Goal: Find specific page/section: Locate item on page

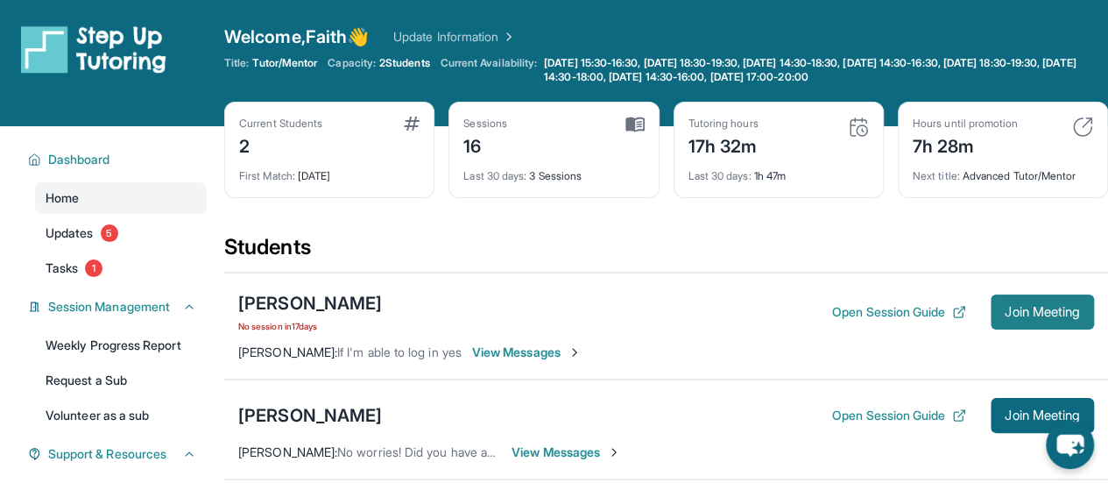
click at [1011, 309] on span "Join Meeting" at bounding box center [1042, 312] width 75 height 11
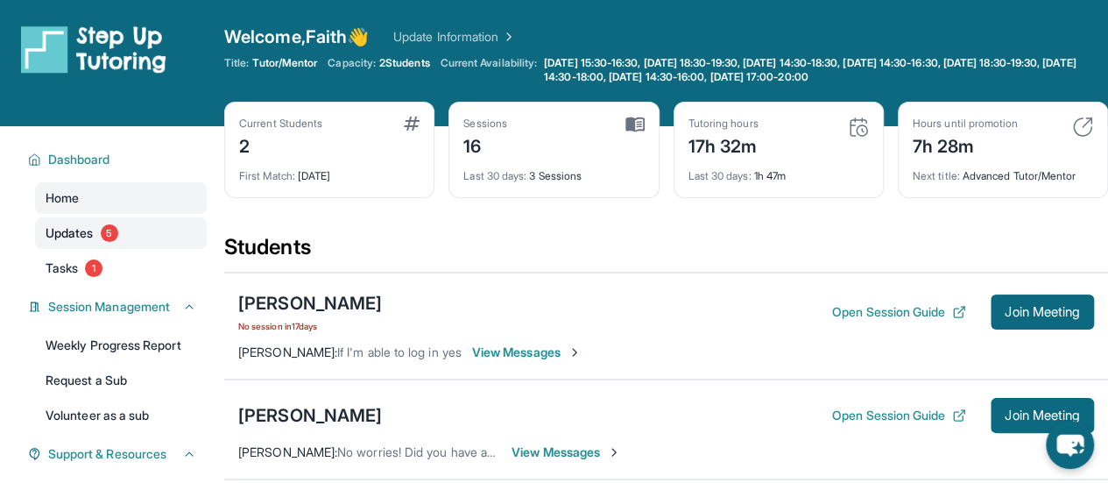
click at [103, 222] on link "Updates 5" at bounding box center [121, 233] width 172 height 32
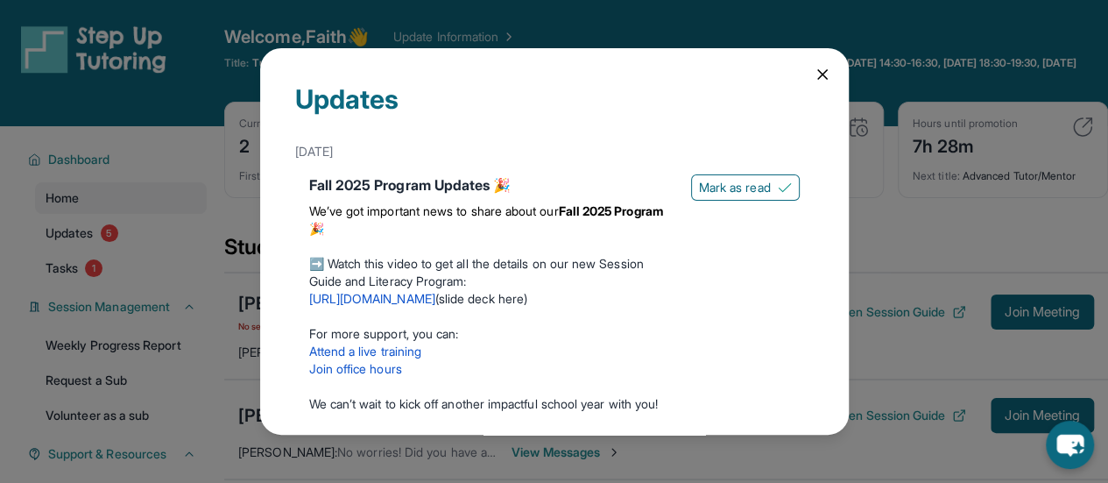
click at [218, 184] on div "Updates September 12th Fall 2025 Program Updates 🎉 We’ve got important news to …" at bounding box center [554, 241] width 1108 height 483
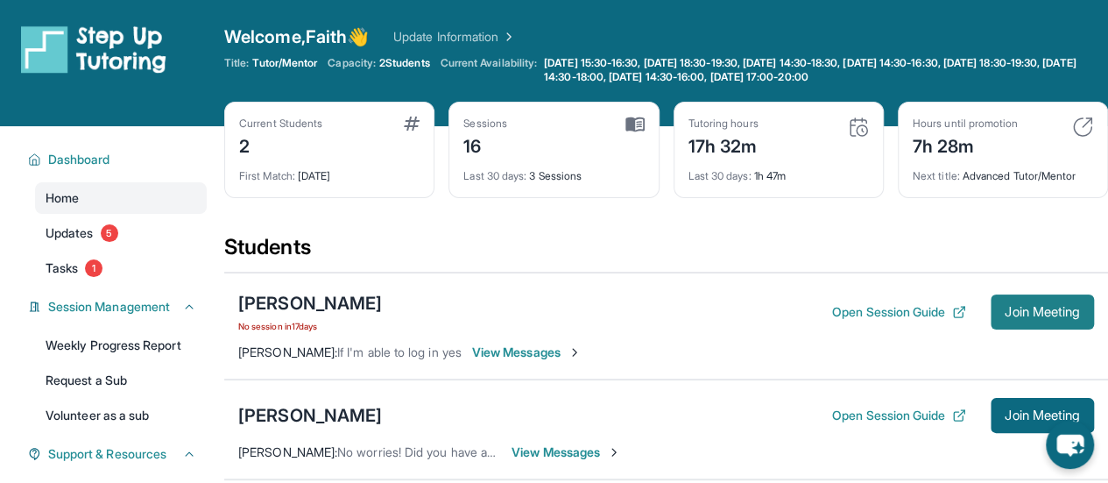
click at [1011, 307] on span "Join Meeting" at bounding box center [1042, 312] width 75 height 11
click at [582, 345] on img at bounding box center [575, 352] width 14 height 14
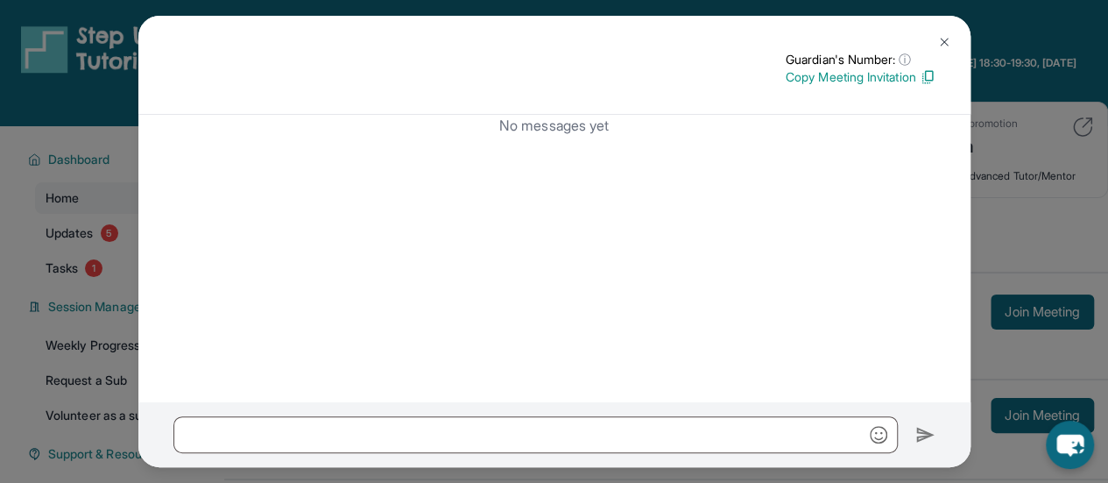
click at [934, 43] on button at bounding box center [944, 42] width 35 height 35
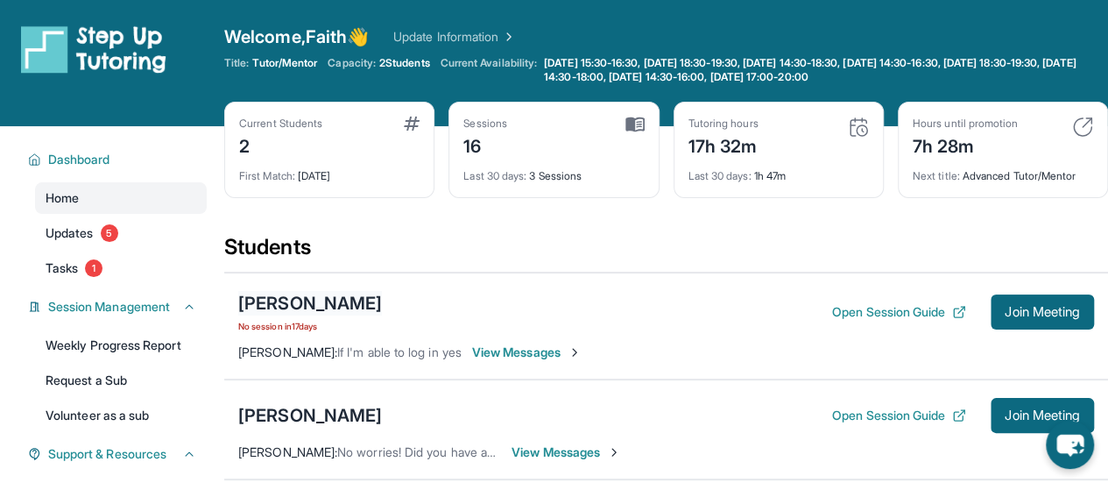
click at [312, 307] on div "[PERSON_NAME]" at bounding box center [310, 303] width 144 height 25
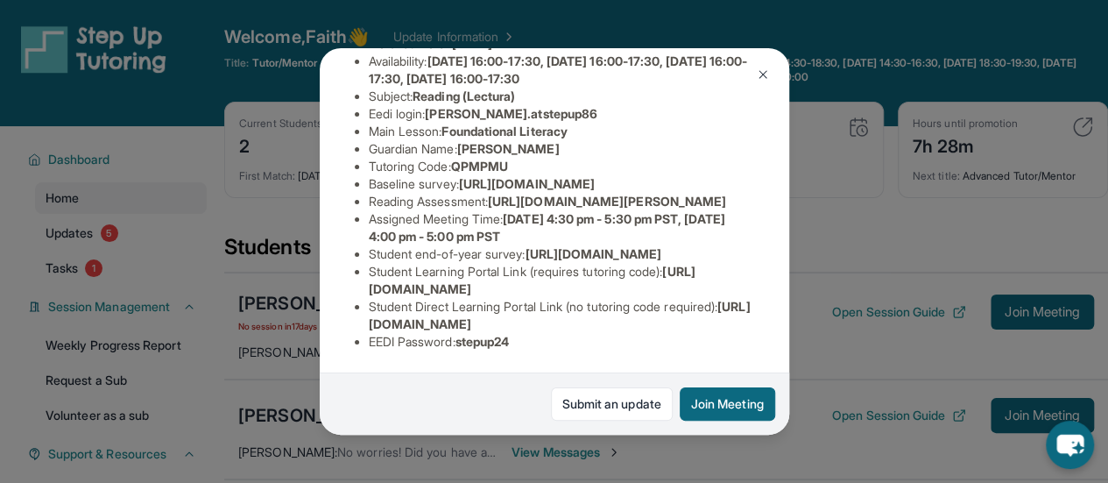
scroll to position [419, 0]
drag, startPoint x: 364, startPoint y: 321, endPoint x: 743, endPoint y: 336, distance: 378.7
click at [743, 336] on div "Sebastian Aragon Guardian: Margarita Aragon Student Information https://student…" at bounding box center [555, 241] width 470 height 386
click at [738, 320] on li "Student Direct Learning Portal Link (no tutoring code required) : https://stude…" at bounding box center [561, 315] width 385 height 35
drag, startPoint x: 738, startPoint y: 320, endPoint x: 355, endPoint y: 321, distance: 383.7
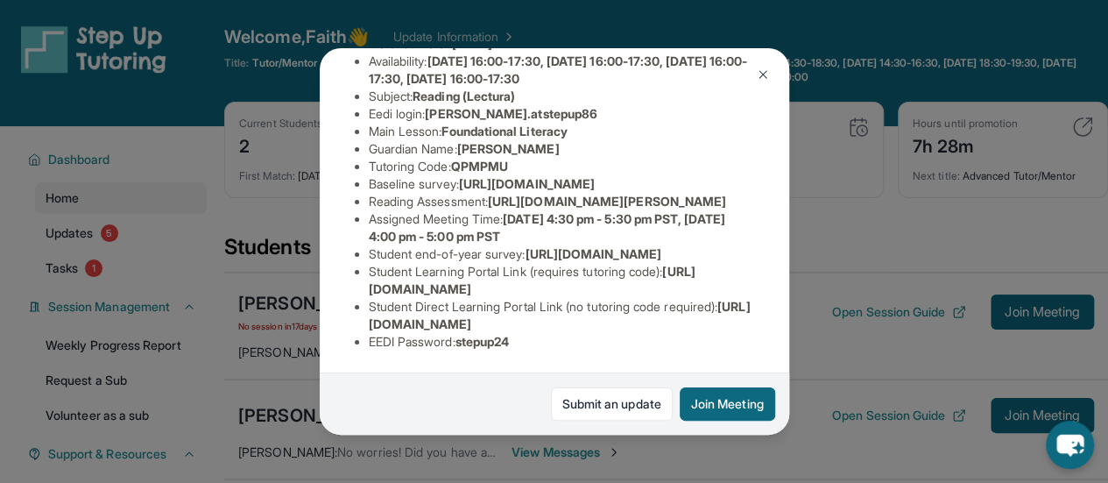
click at [355, 321] on ul "Preferred Language of Guardian: English District: Los Angeles Unified School Di…" at bounding box center [554, 157] width 399 height 385
copy span "https://student-portal.stepuptutoring.org/student/QPMPMU"
click at [845, 227] on div "Sebastian Aragon Guardian: Margarita Aragon Student Information https://student…" at bounding box center [554, 241] width 1108 height 483
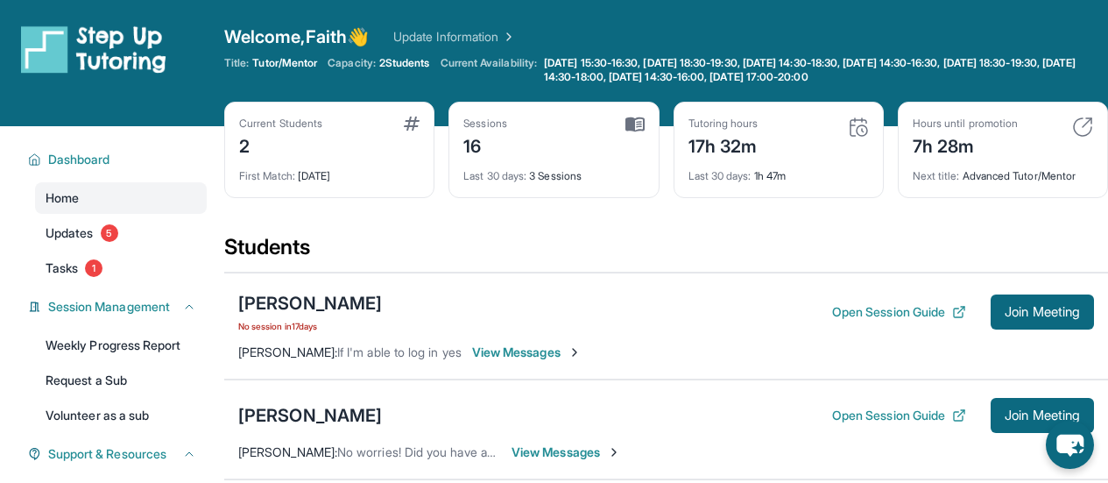
scroll to position [164, 0]
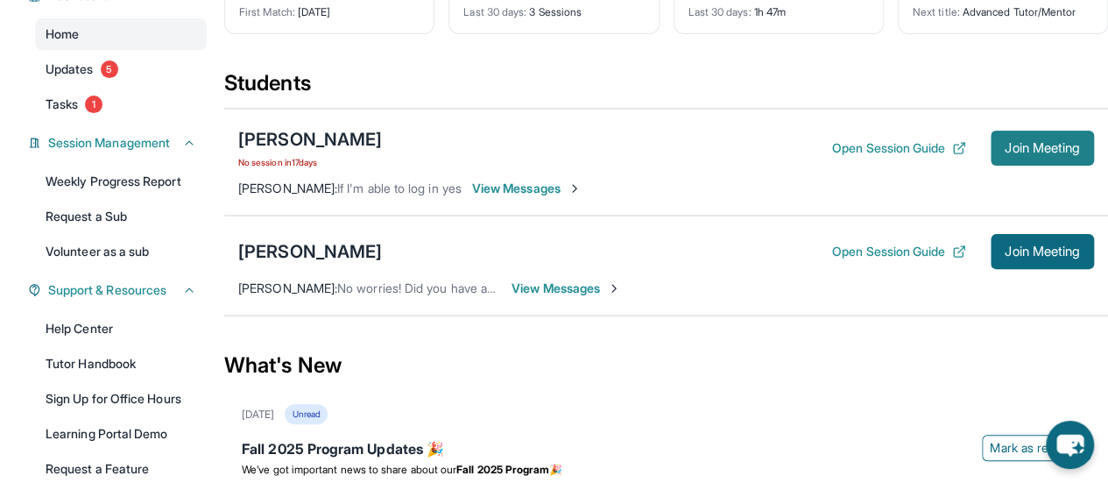
click at [1043, 137] on button "Join Meeting" at bounding box center [1042, 148] width 103 height 35
